Goal: Task Accomplishment & Management: Use online tool/utility

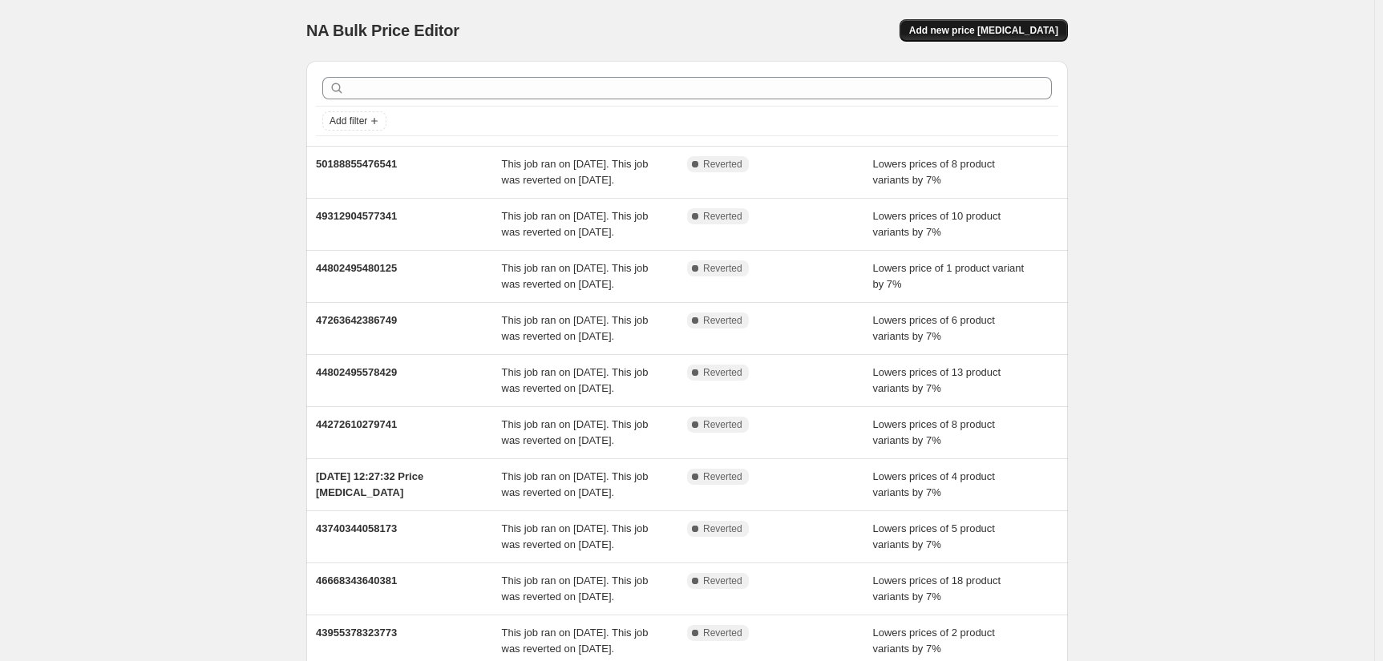
click at [997, 34] on span "Add new price change job" at bounding box center [983, 30] width 149 height 13
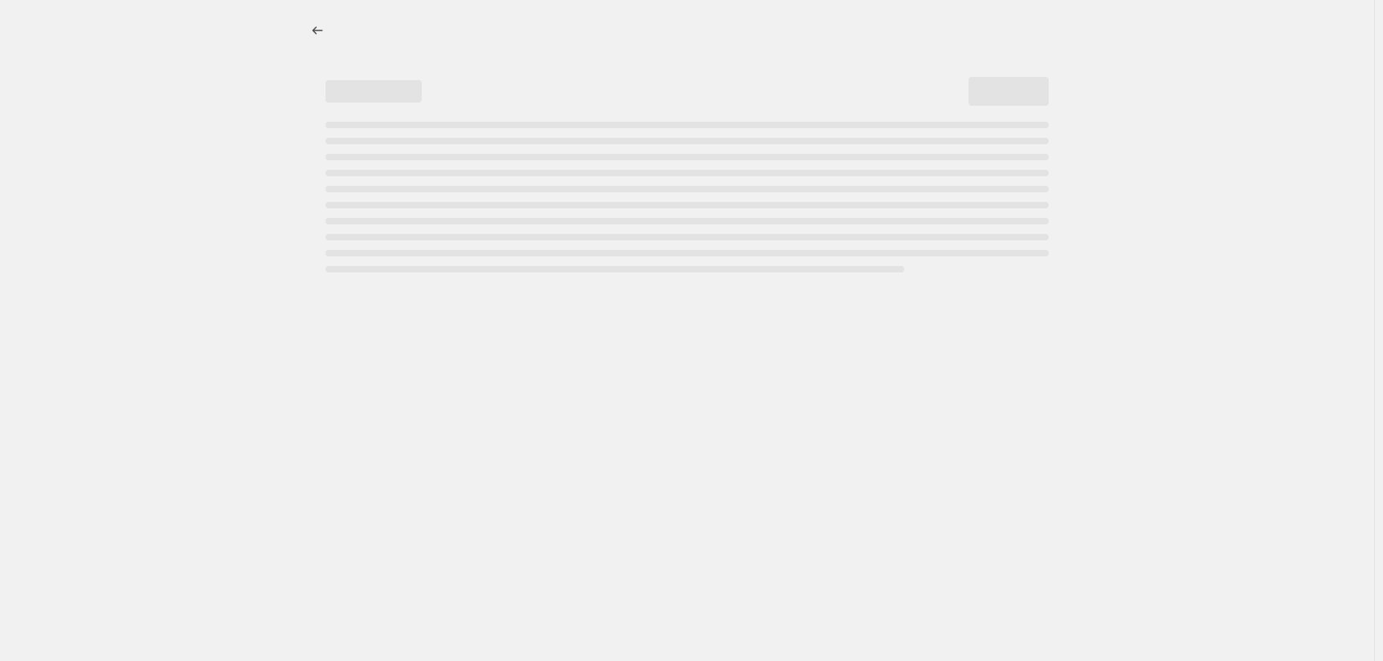
select select "percentage"
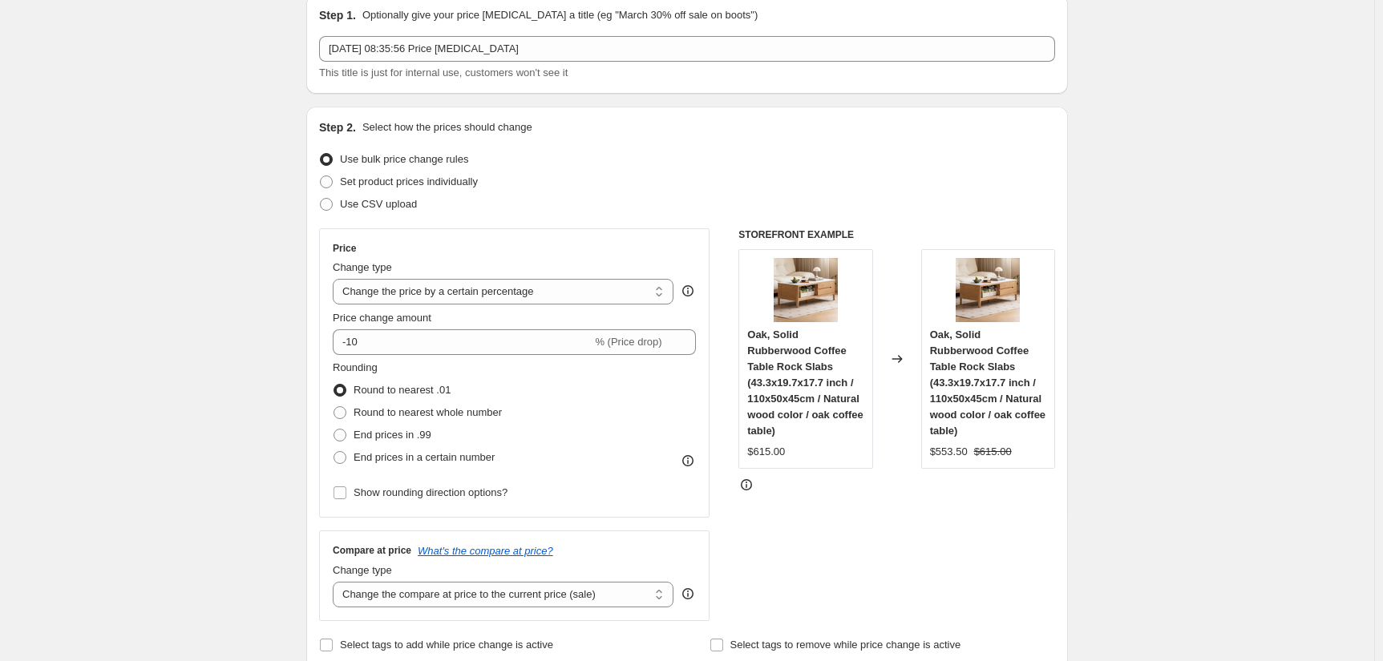
scroll to position [70, 0]
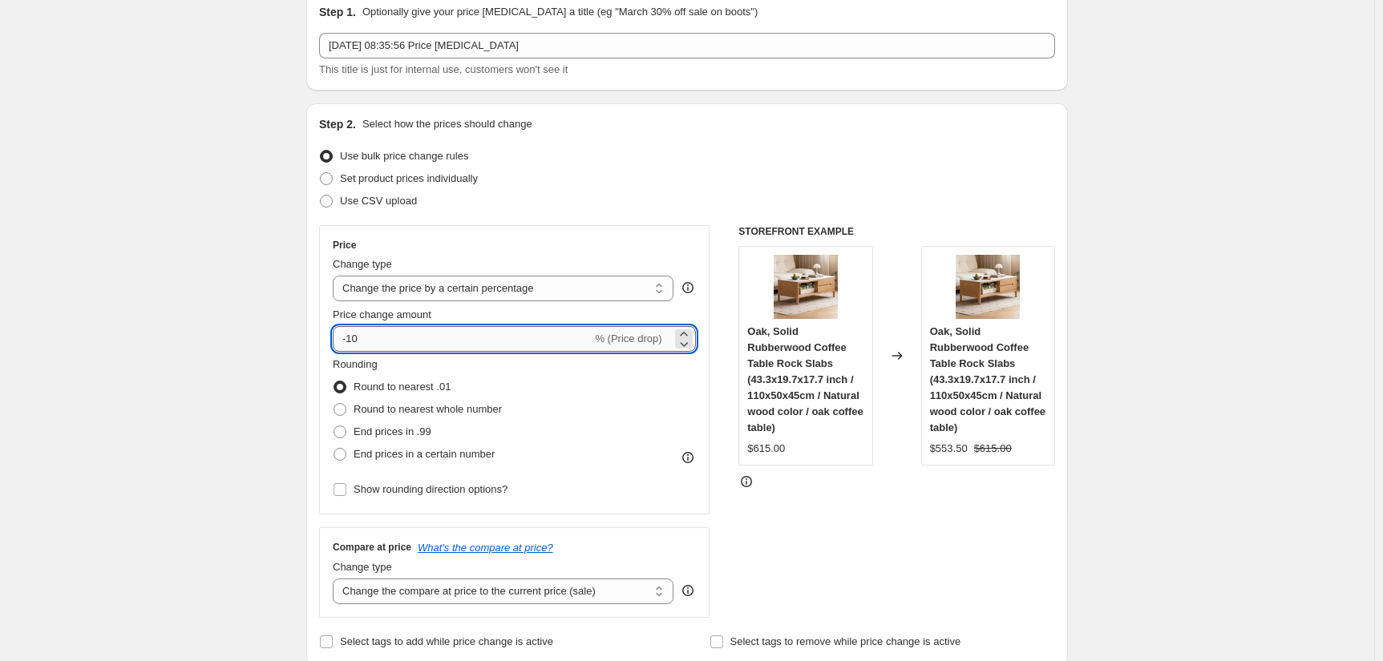
click at [371, 342] on input "-10" at bounding box center [462, 339] width 259 height 26
type input "-1"
type input "-5"
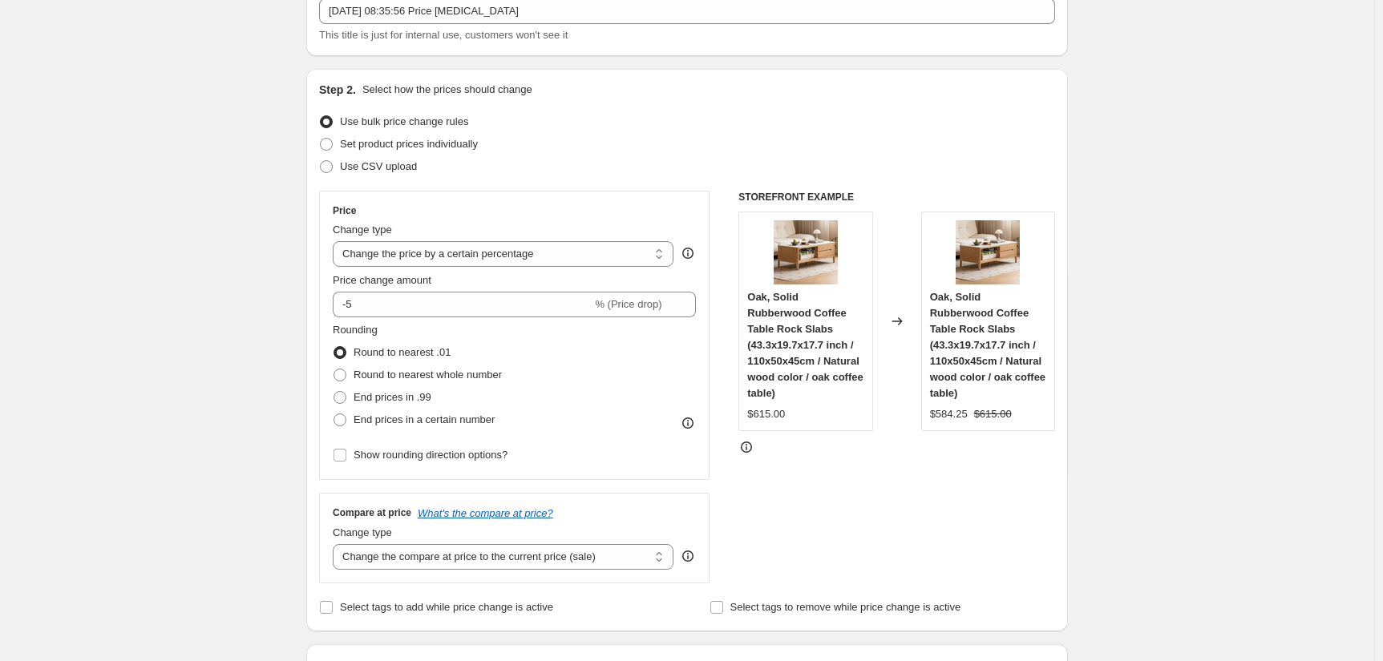
scroll to position [104, 0]
click at [346, 418] on span at bounding box center [339, 420] width 13 height 13
click at [334, 414] on input "End prices in a certain number" at bounding box center [333, 414] width 1 height 1
radio input "true"
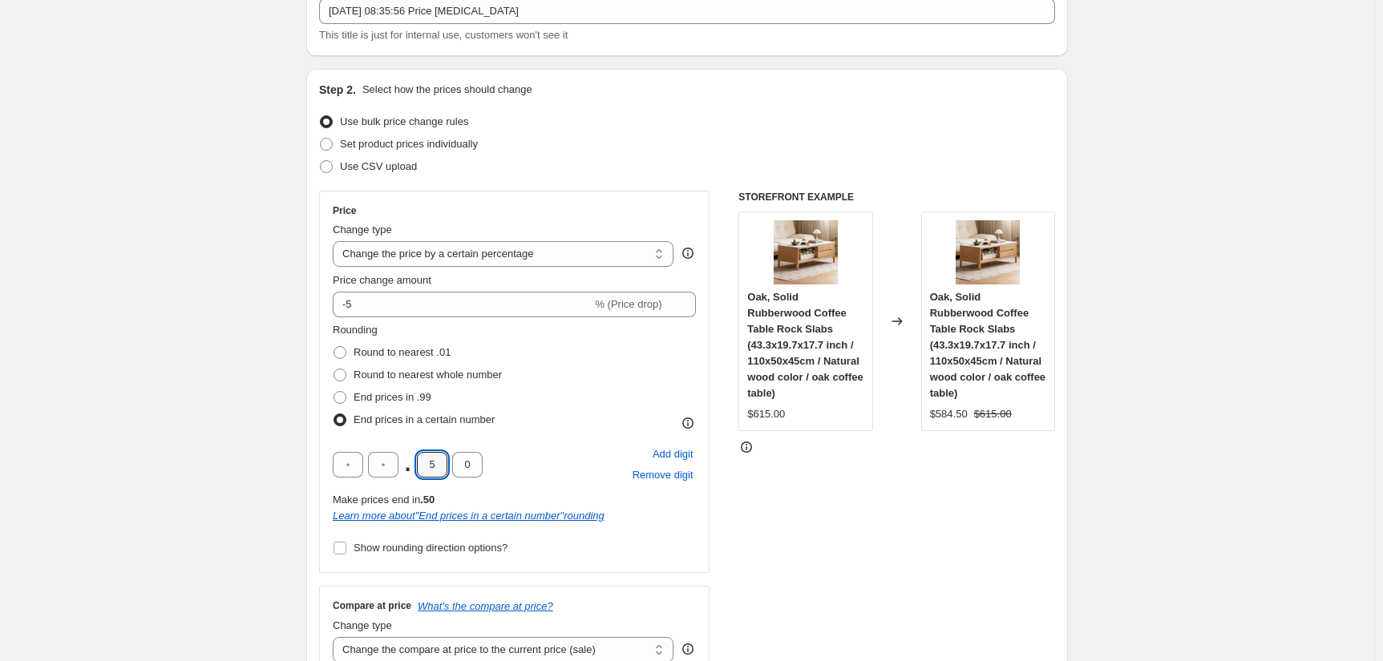
drag, startPoint x: 437, startPoint y: 466, endPoint x: 423, endPoint y: 480, distance: 19.8
click at [437, 466] on input "5" at bounding box center [432, 465] width 30 height 26
type input "0"
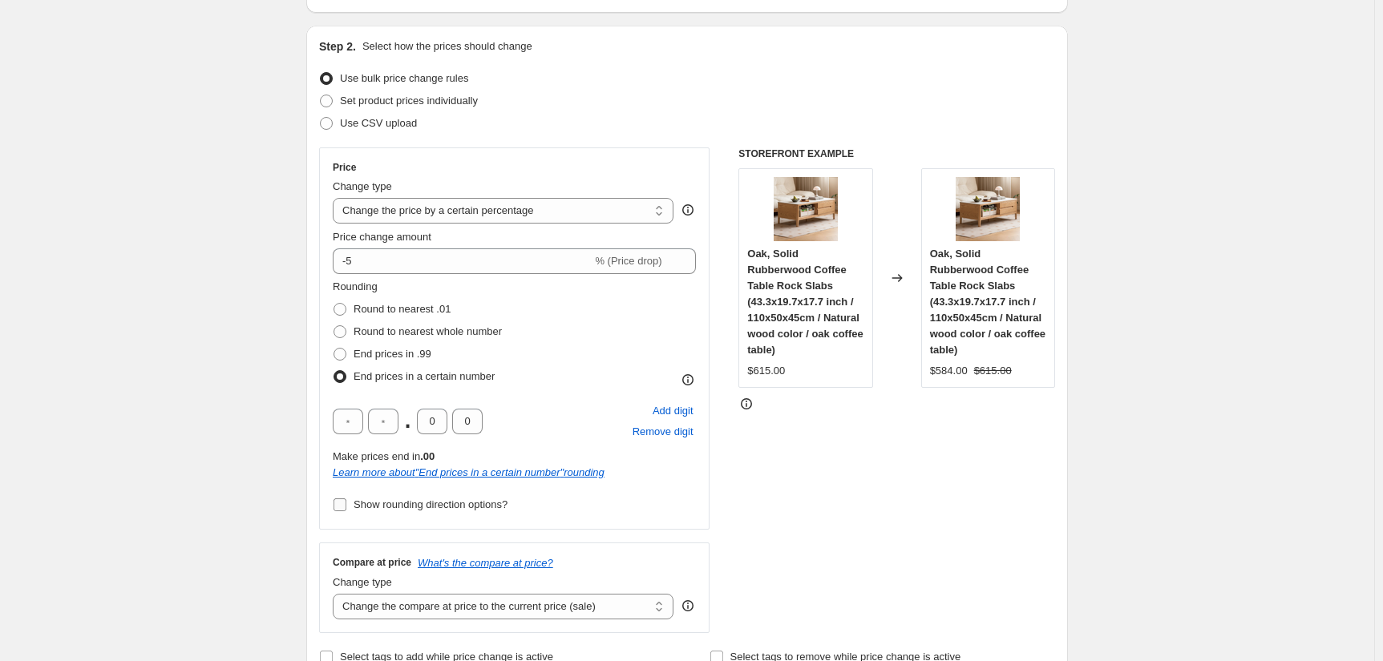
scroll to position [148, 0]
click at [342, 503] on input "Show rounding direction options?" at bounding box center [339, 504] width 13 height 13
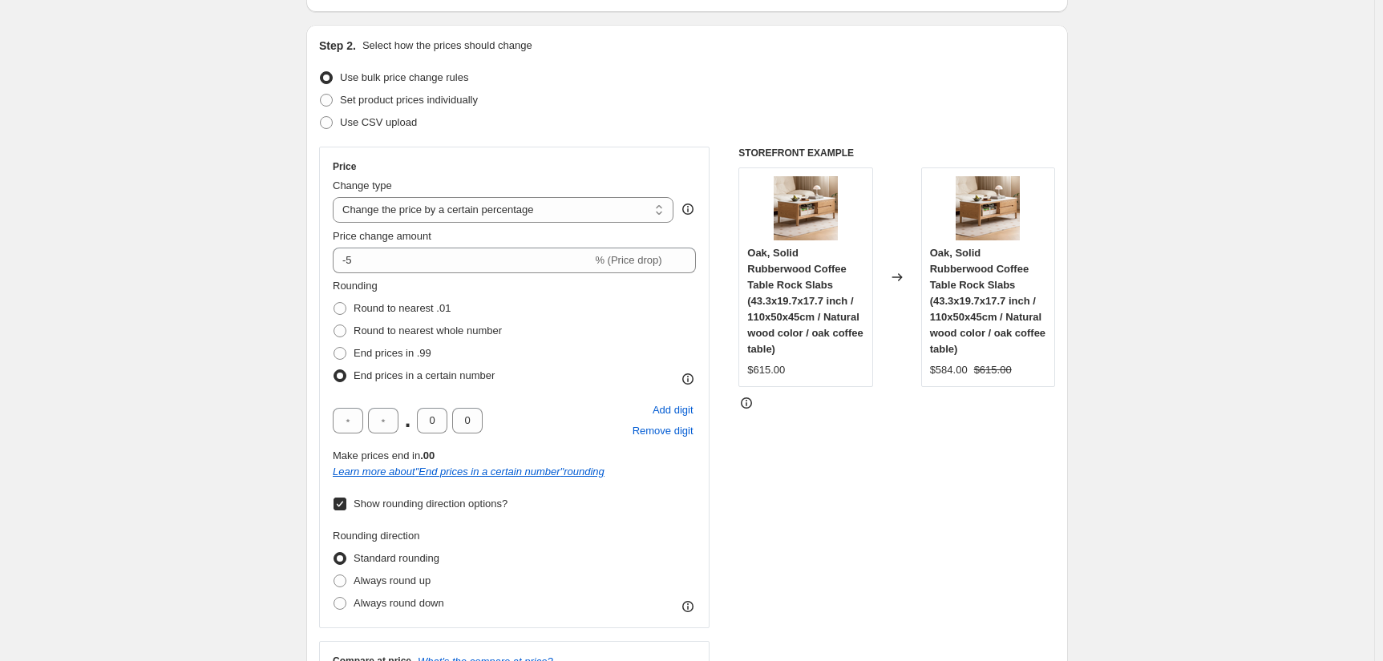
click at [343, 501] on input "Show rounding direction options?" at bounding box center [339, 504] width 13 height 13
checkbox input "false"
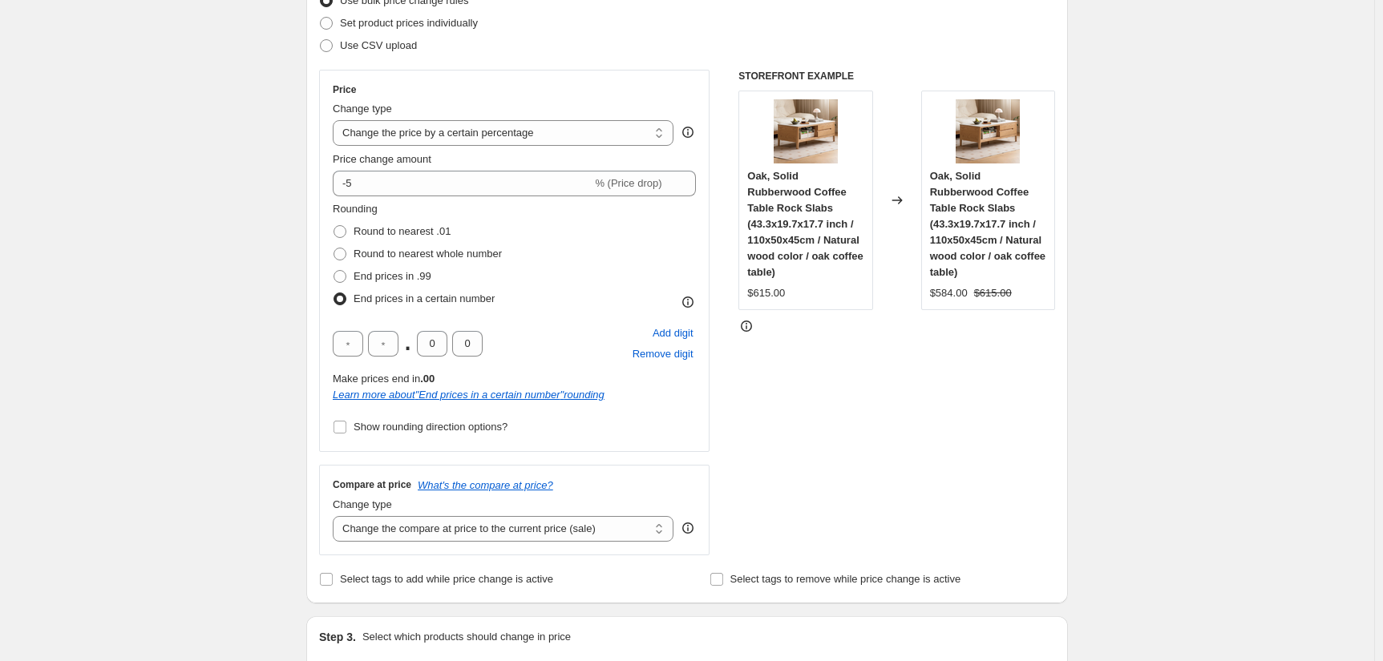
scroll to position [237, 0]
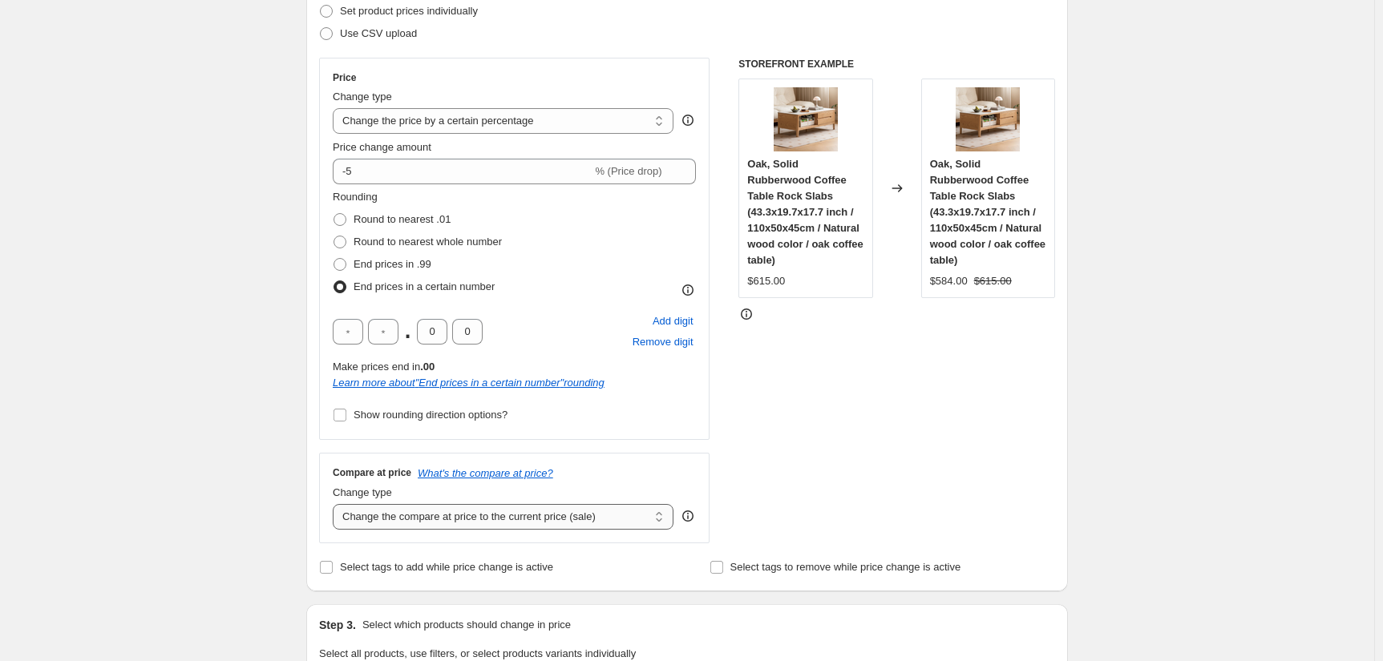
click at [367, 519] on select "Change the compare at price to the current price (sale) Change the compare at p…" at bounding box center [503, 517] width 341 height 26
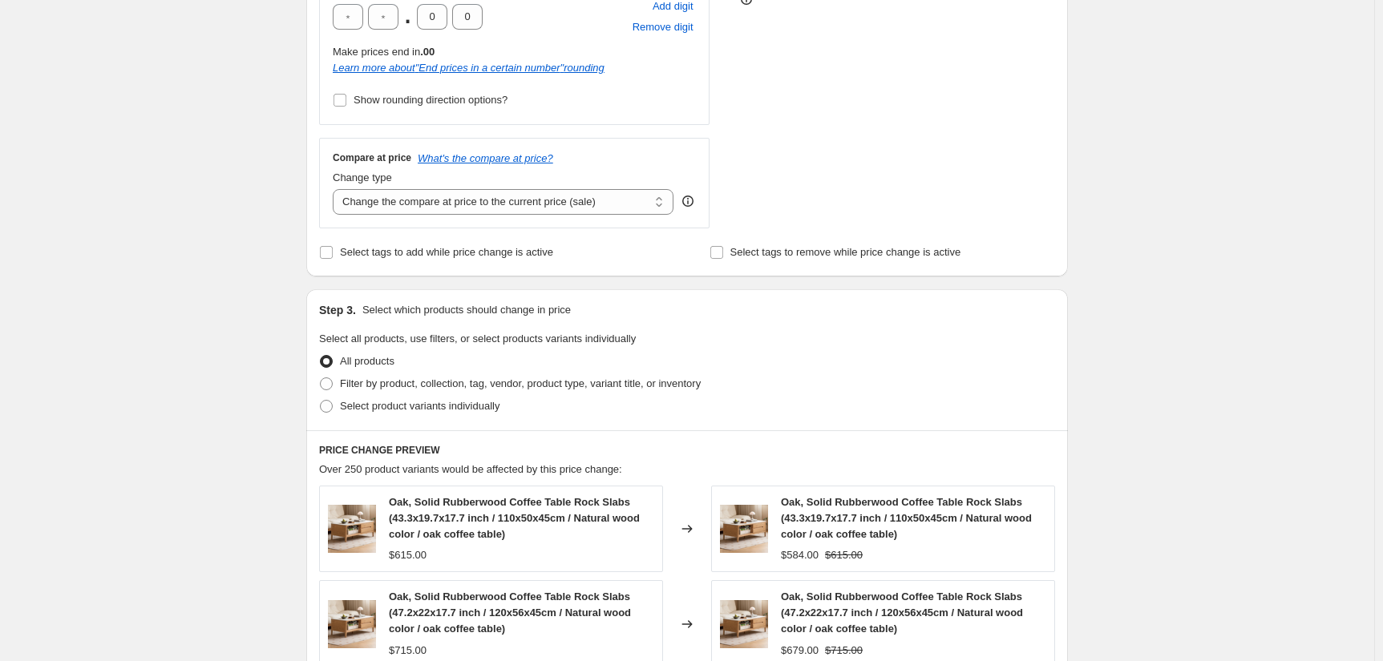
scroll to position [751, 0]
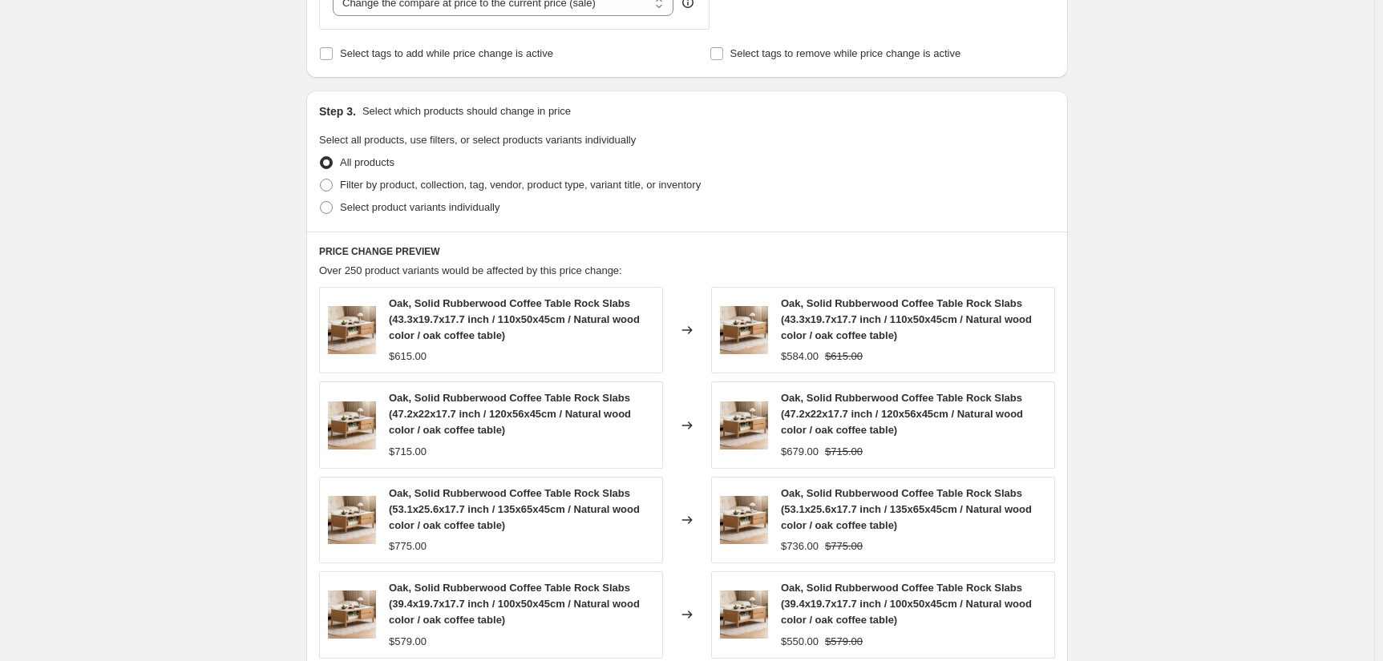
click at [196, 558] on div "Create new price change job. This page is ready Create new price change job Dra…" at bounding box center [687, 149] width 1374 height 1801
click at [212, 598] on div "Create new price change job. This page is ready Create new price change job Dra…" at bounding box center [687, 149] width 1374 height 1801
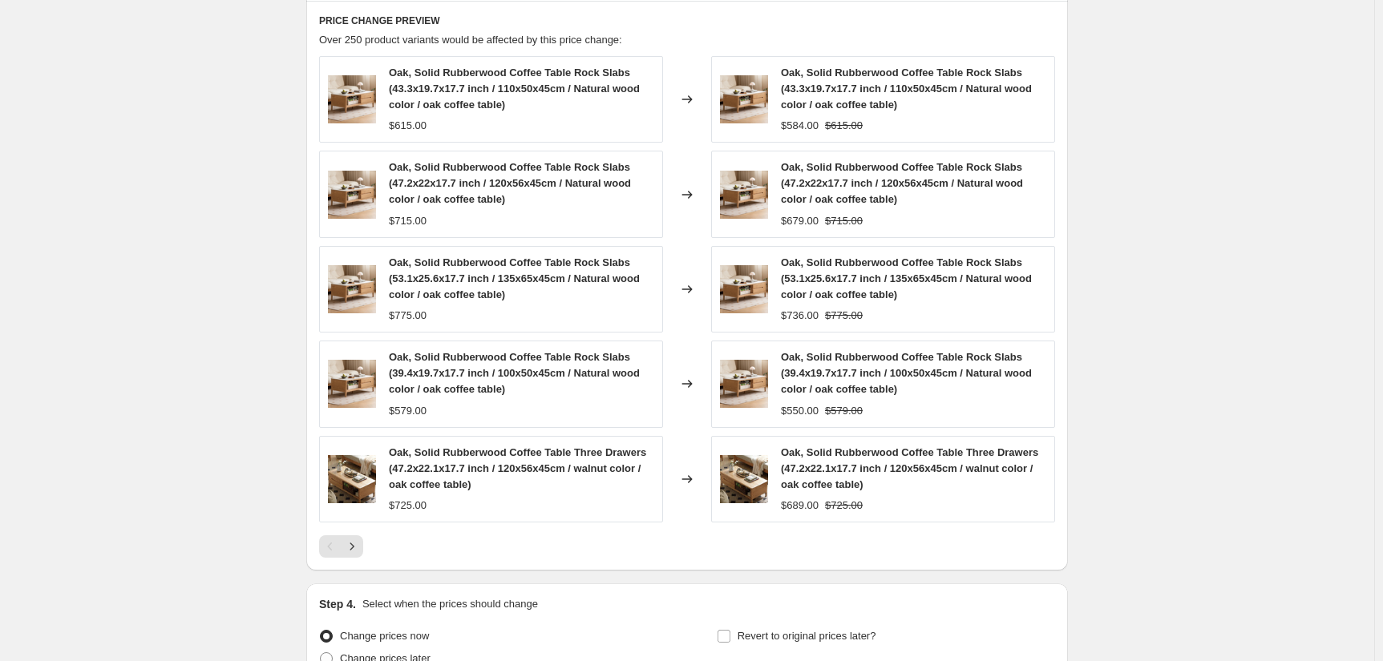
scroll to position [1062, 0]
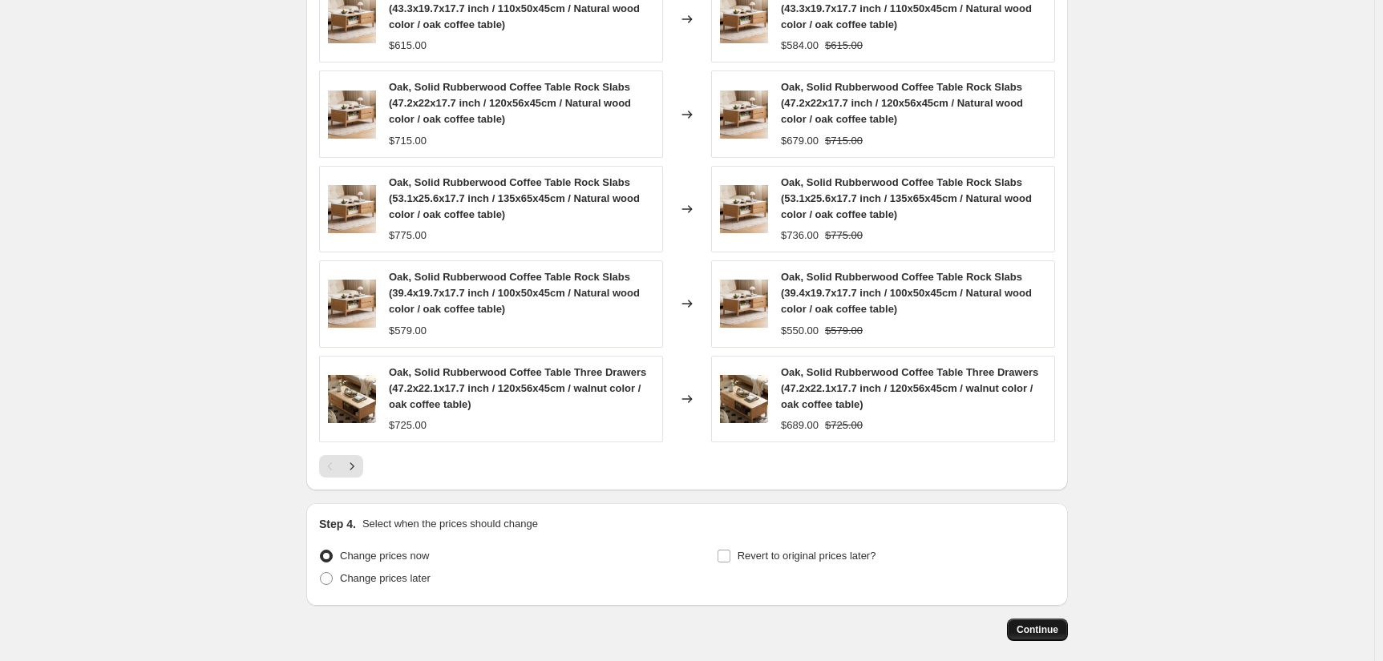
click at [1050, 628] on span "Continue" at bounding box center [1037, 630] width 42 height 13
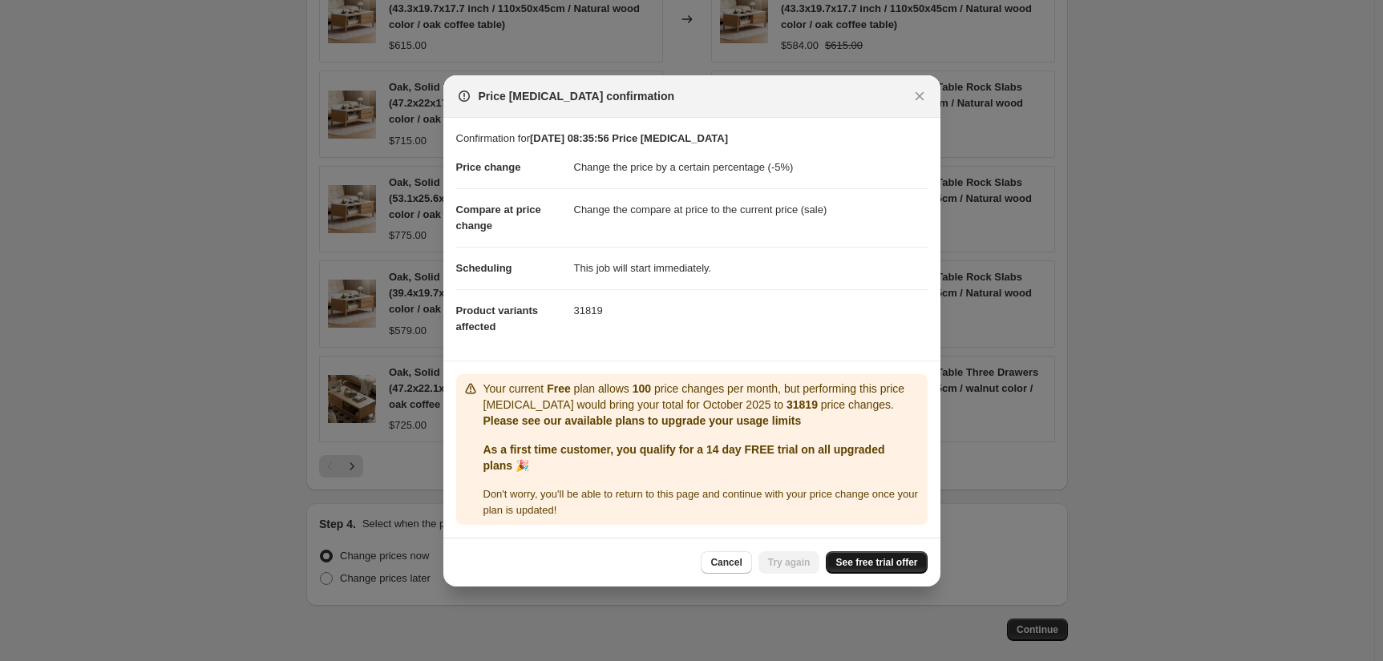
click at [899, 566] on span "See free trial offer" at bounding box center [876, 562] width 82 height 13
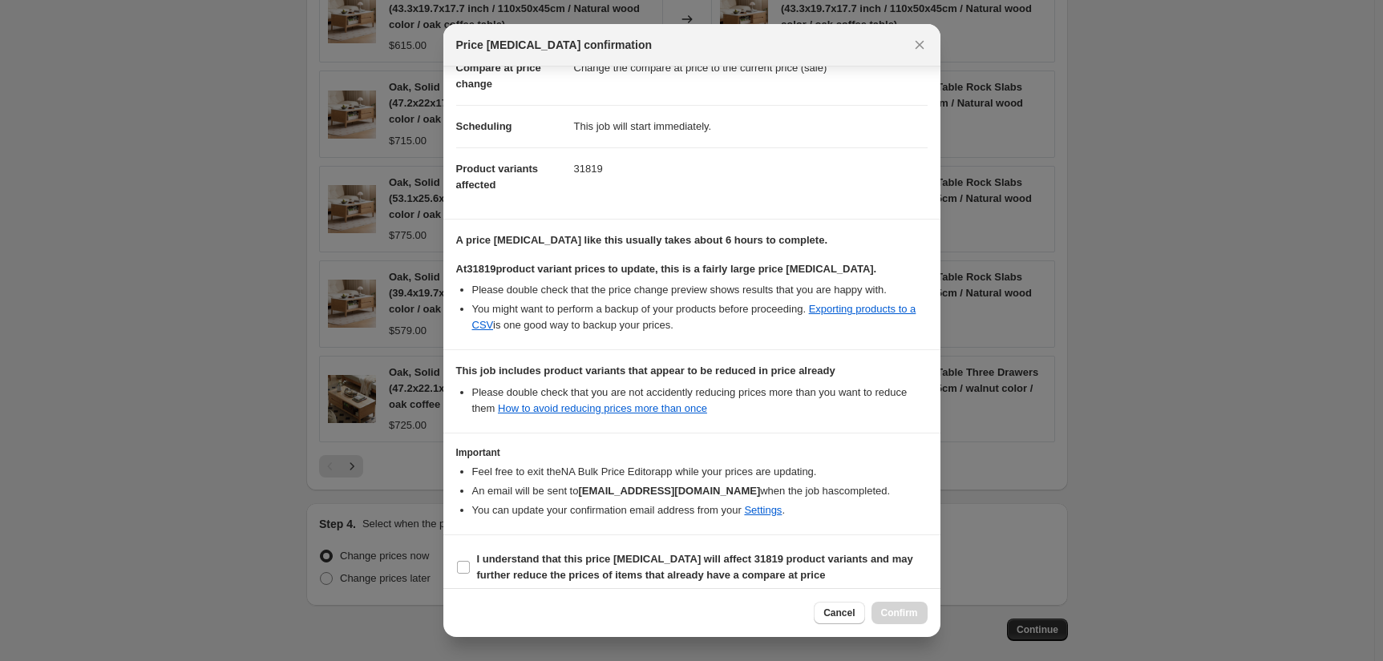
scroll to position [100, 0]
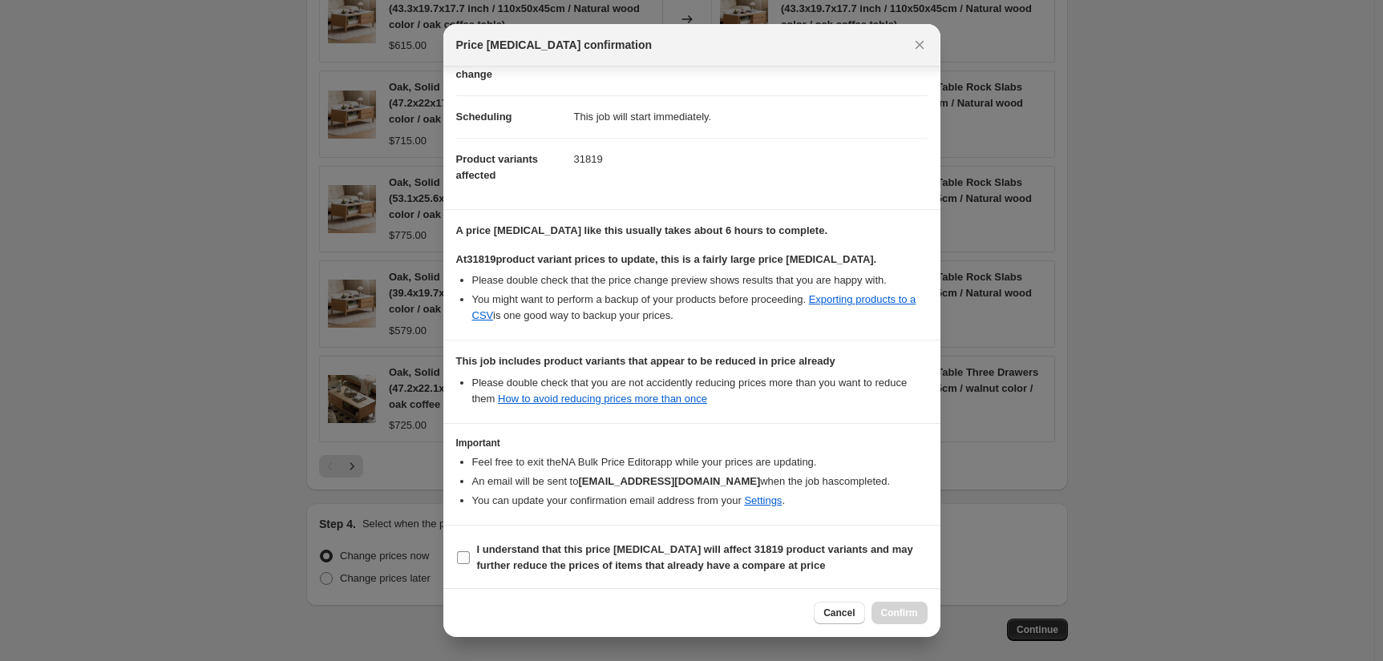
click at [463, 551] on input "I understand that this price change job will affect 31819 product variants and …" at bounding box center [463, 557] width 13 height 13
checkbox input "true"
click at [884, 610] on span "Confirm" at bounding box center [899, 613] width 37 height 13
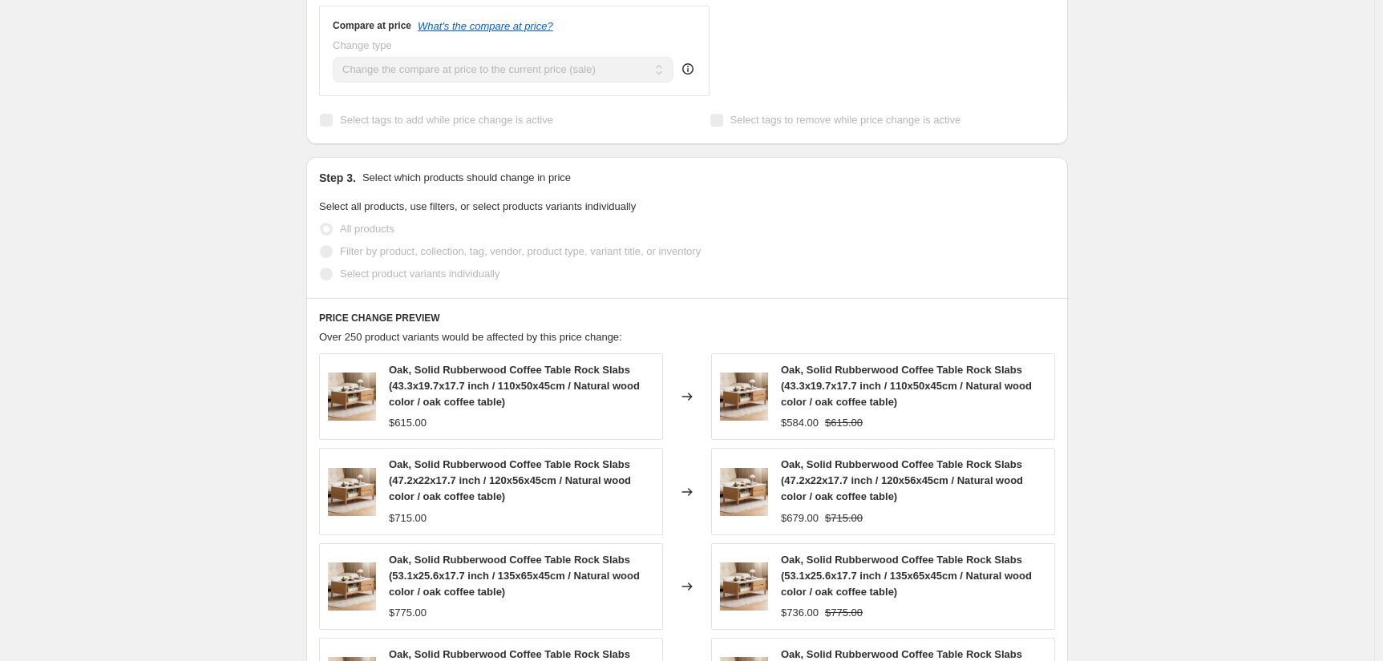
scroll to position [986, 0]
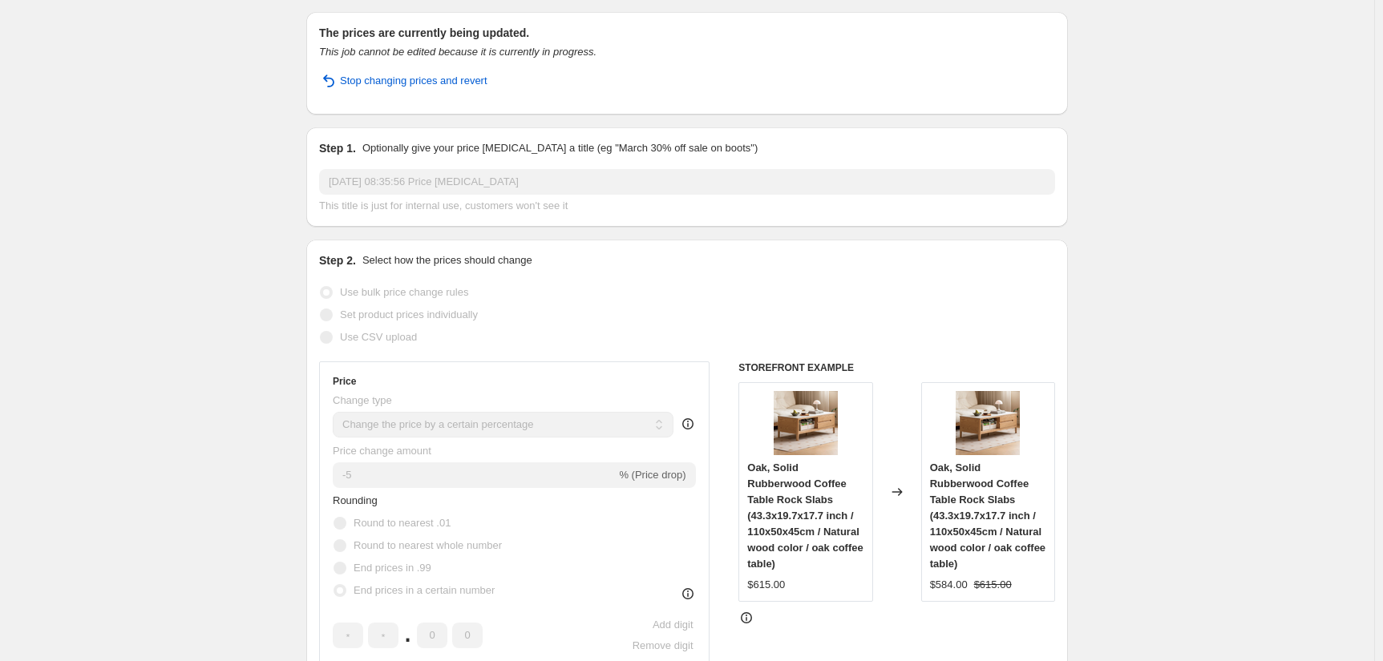
scroll to position [0, 0]
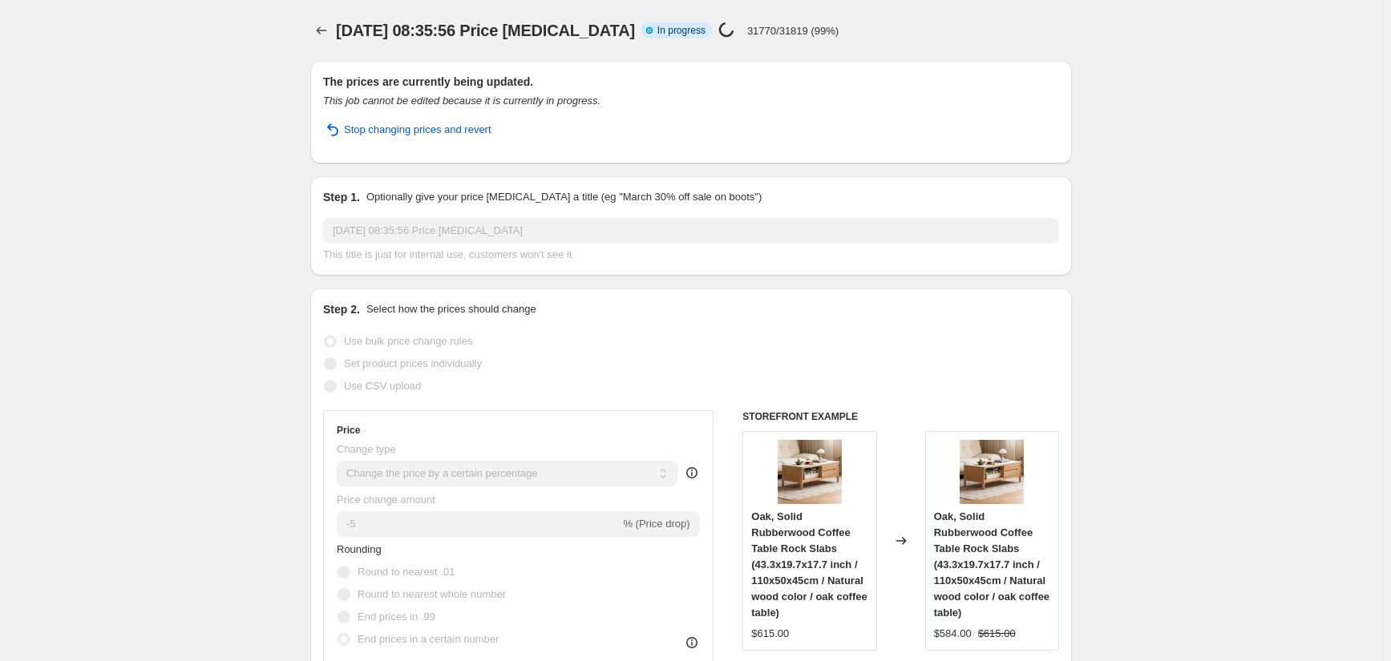
select select "percentage"
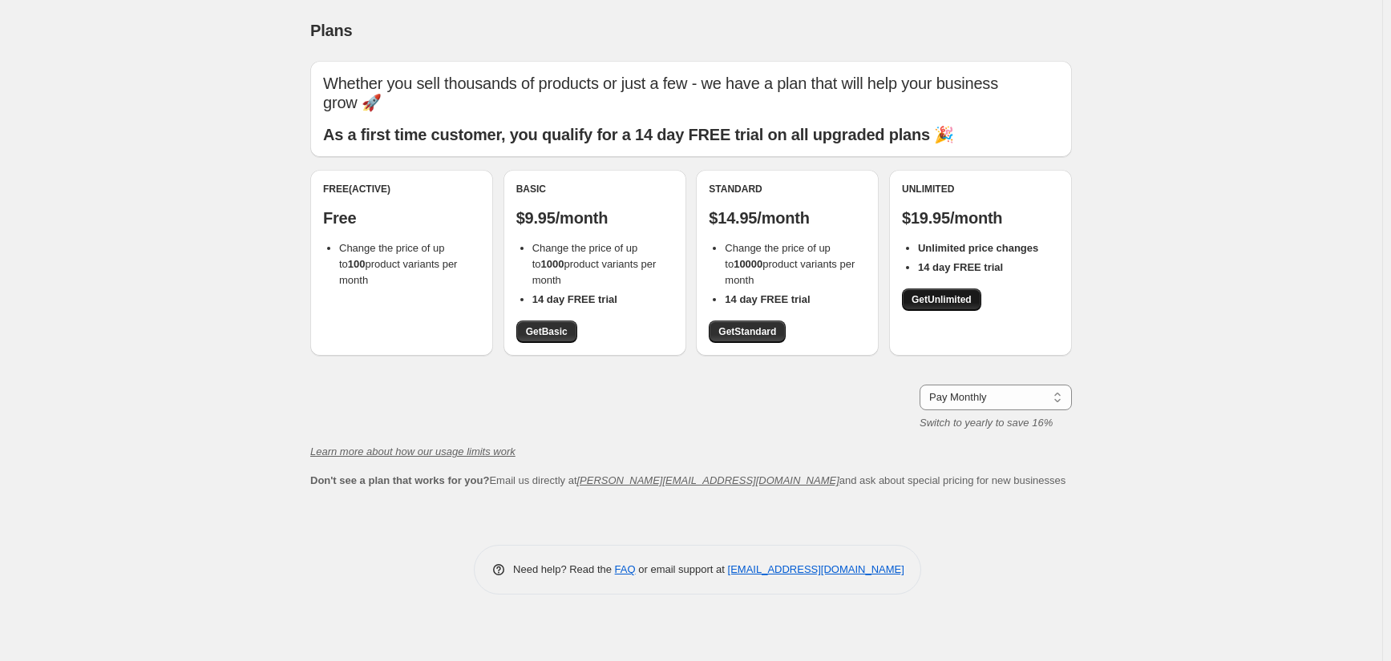
click at [957, 293] on span "Get Unlimited" at bounding box center [941, 299] width 60 height 13
